Goal: Register for event/course

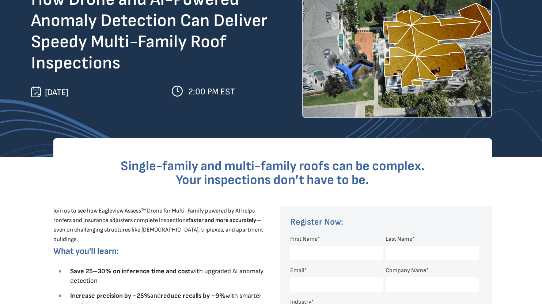
scroll to position [146, 0]
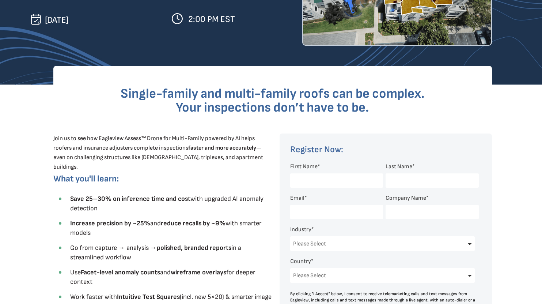
click at [324, 181] on input "First Name *" at bounding box center [336, 180] width 93 height 14
type input "Ed"
type input "[PERSON_NAME]"
type input "[EMAIL_ADDRESS][DOMAIN_NAME]"
type input "CMS LLC"
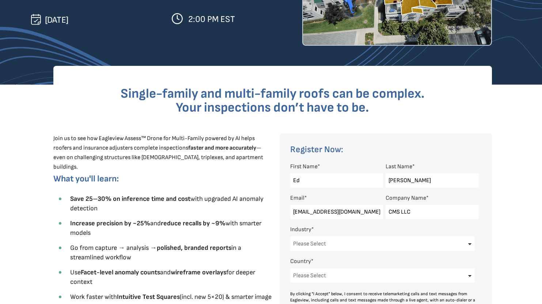
select select "[GEOGRAPHIC_DATA]"
select select "[US_STATE]"
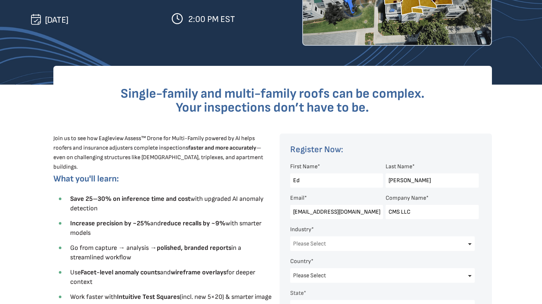
click at [349, 243] on select "Please Select Architects & Engineering Construction Electric/Gas Utilities Gove…" at bounding box center [382, 243] width 185 height 15
click at [290, 237] on select "Please Select Architects & Engineering Construction Electric/Gas Utilities Gove…" at bounding box center [382, 243] width 185 height 15
click at [325, 245] on select "Please Select Architects & Engineering Construction Electric/Gas Utilities Gove…" at bounding box center [382, 243] width 185 height 15
select select "Insurance"
click at [290, 237] on select "Please Select Architects & Engineering Construction Electric/Gas Utilities Gove…" at bounding box center [382, 243] width 185 height 15
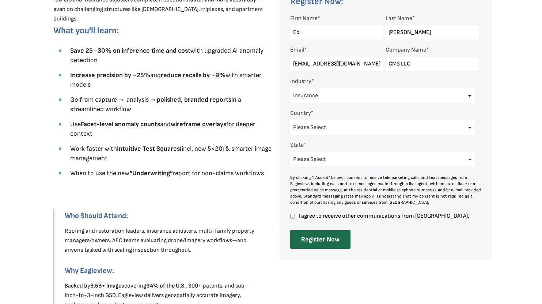
scroll to position [313, 0]
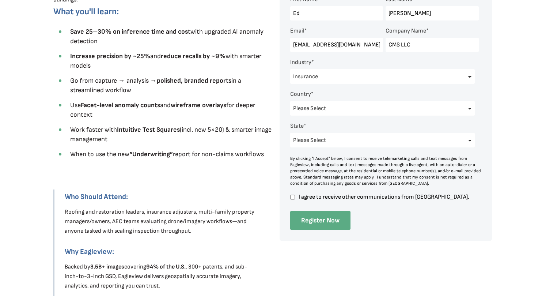
click at [320, 223] on input "Register Now" at bounding box center [320, 220] width 60 height 19
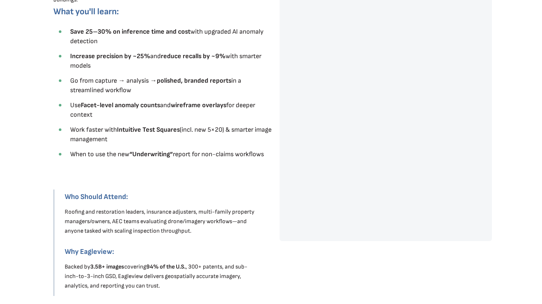
scroll to position [204, 0]
